Goal: Information Seeking & Learning: Check status

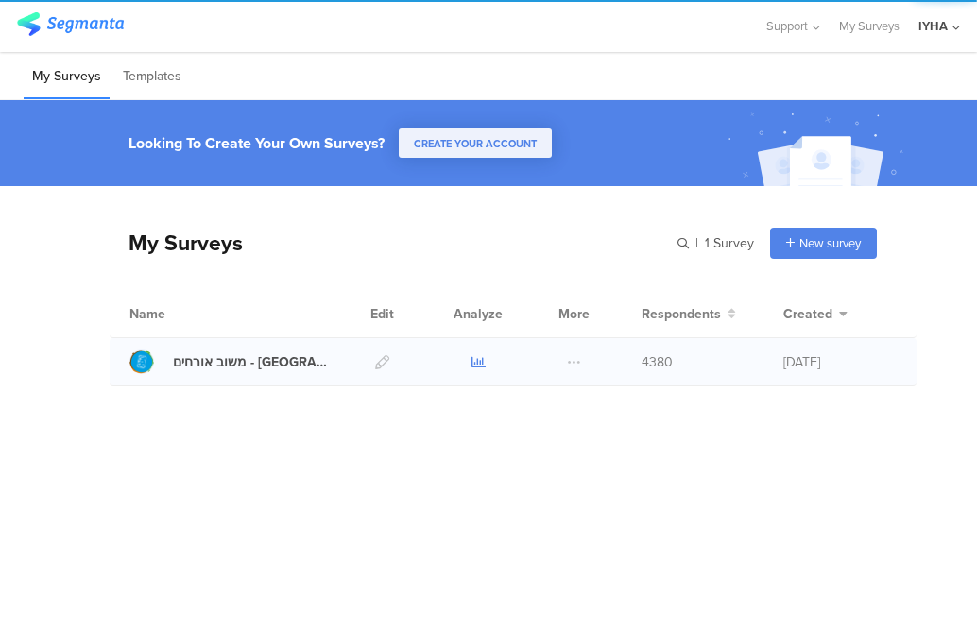
click at [476, 361] on icon at bounding box center [478, 362] width 14 height 14
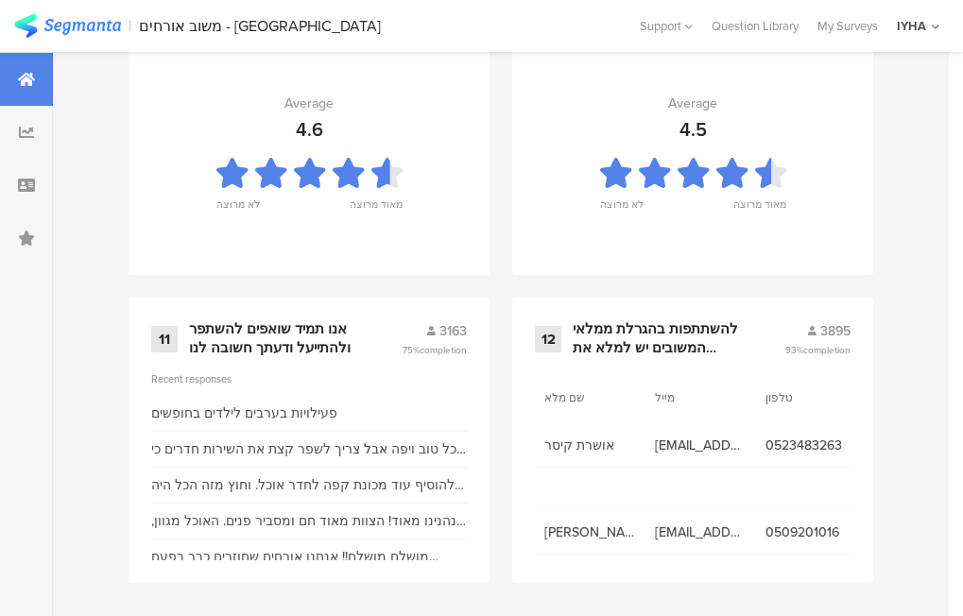
scroll to position [2193, 0]
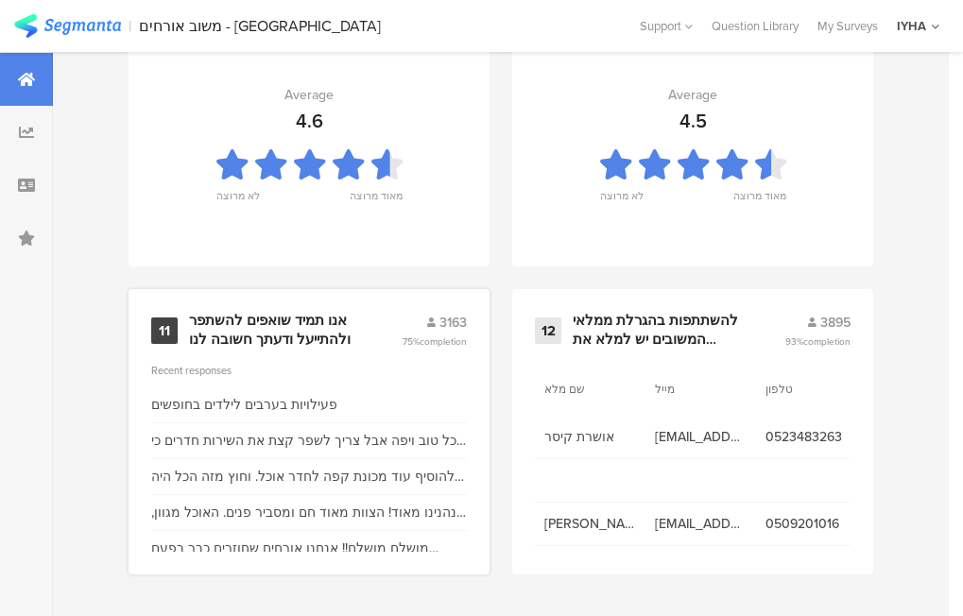
click at [273, 338] on div "אנו תמיד שואפים להשתפר ולהתייעל ודעתך חשובה לנו" at bounding box center [272, 330] width 167 height 37
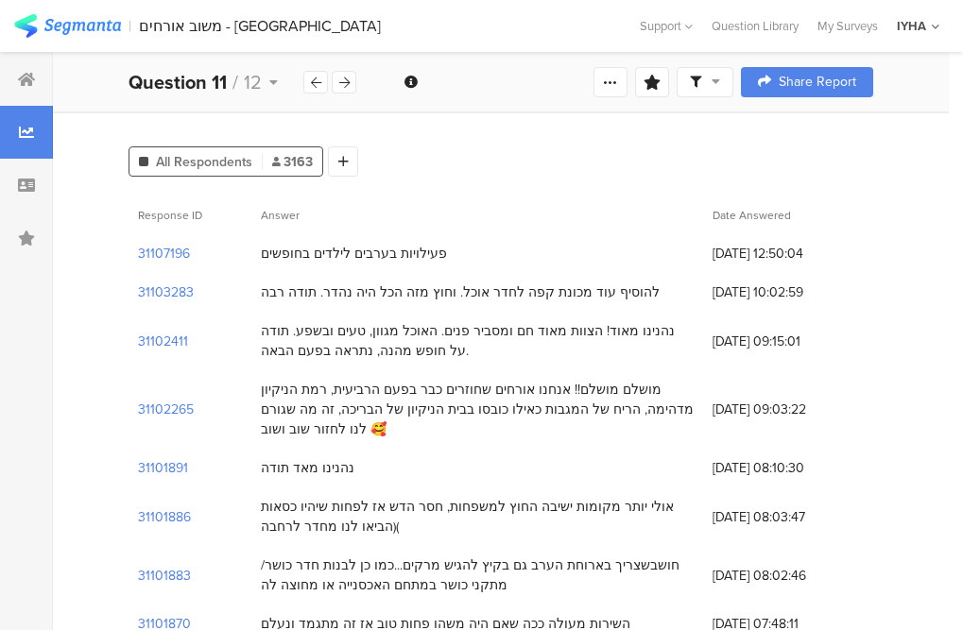
scroll to position [189, 0]
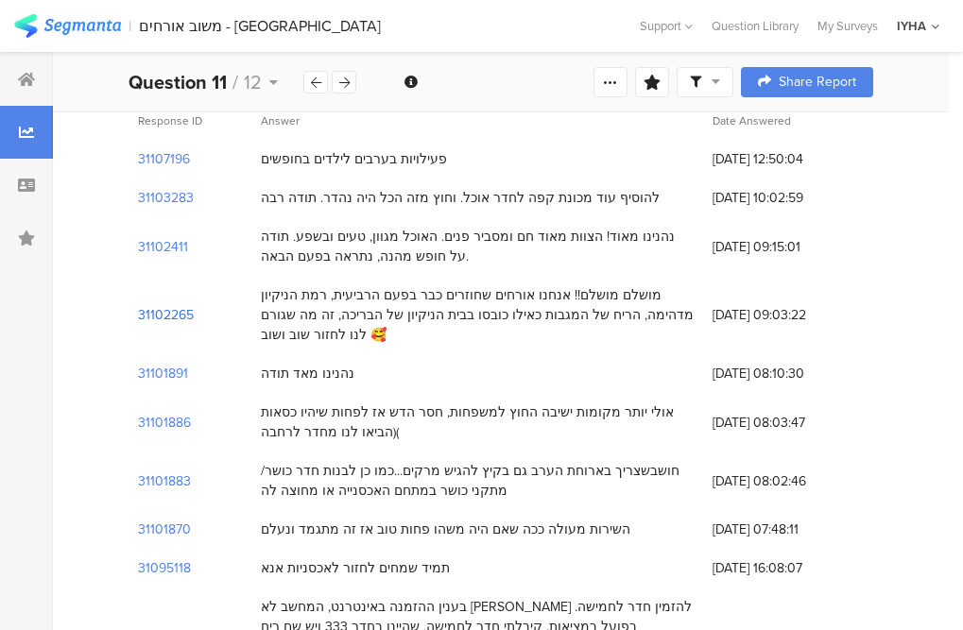
click at [168, 307] on section "31102265" at bounding box center [166, 315] width 56 height 20
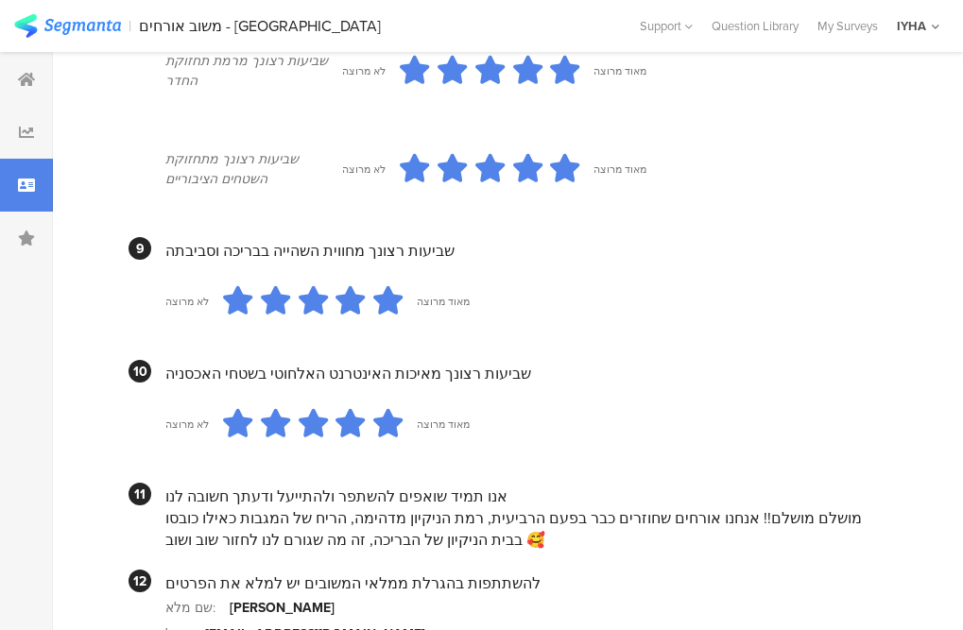
scroll to position [1874, 0]
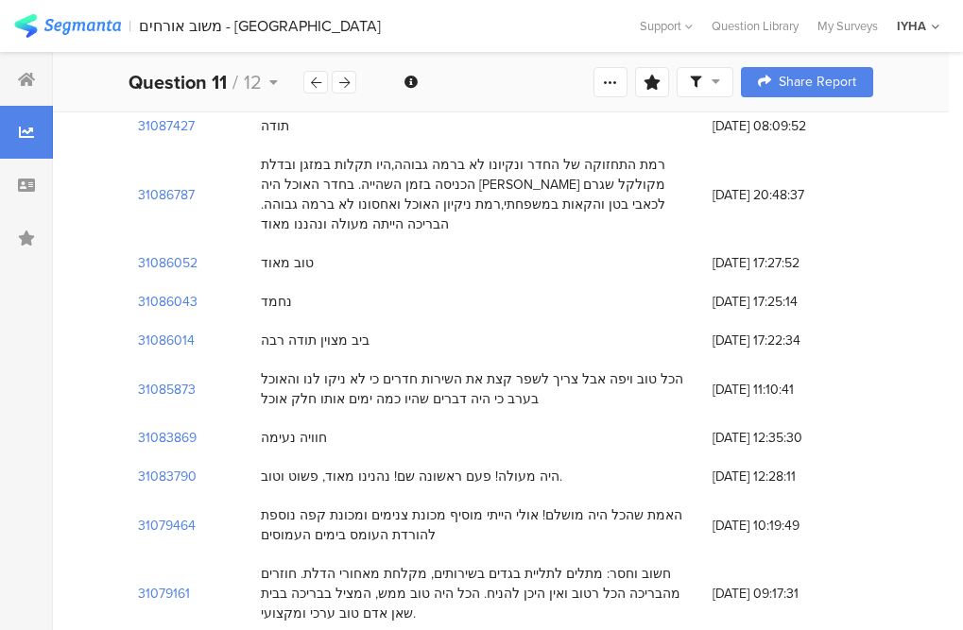
scroll to position [661, 0]
